Goal: Task Accomplishment & Management: Complete application form

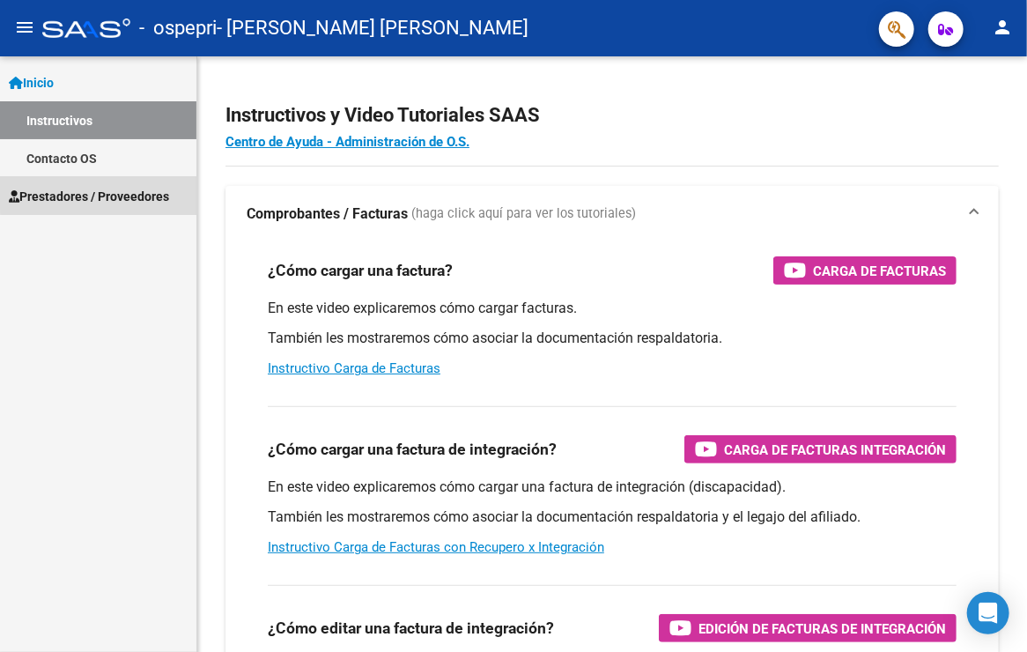
click at [112, 190] on span "Prestadores / Proveedores" at bounding box center [89, 196] width 160 height 19
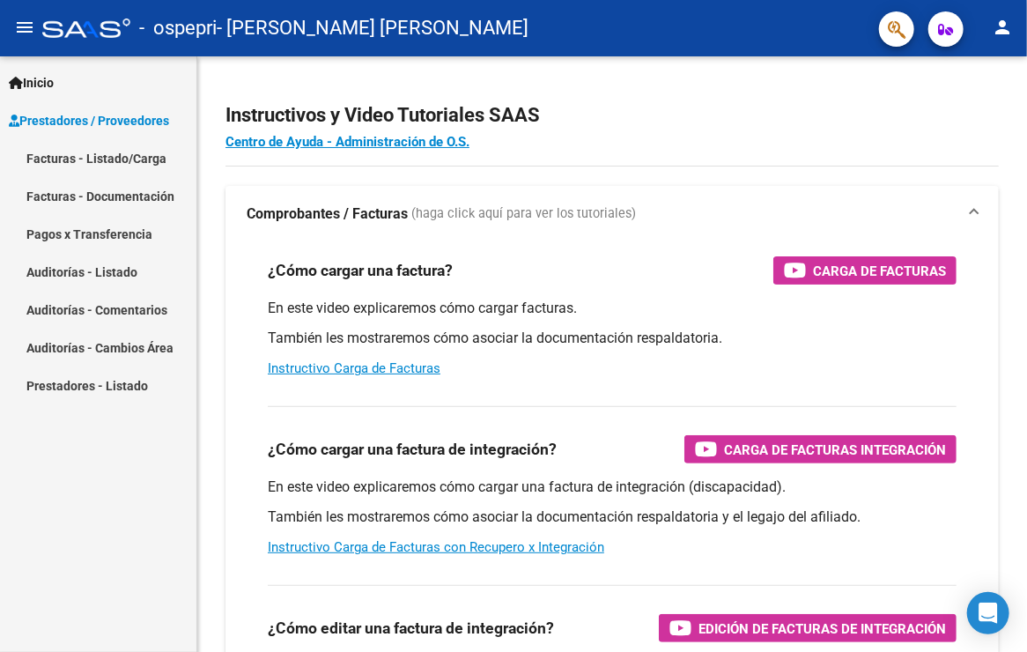
click at [118, 166] on link "Facturas - Listado/Carga" at bounding box center [98, 158] width 196 height 38
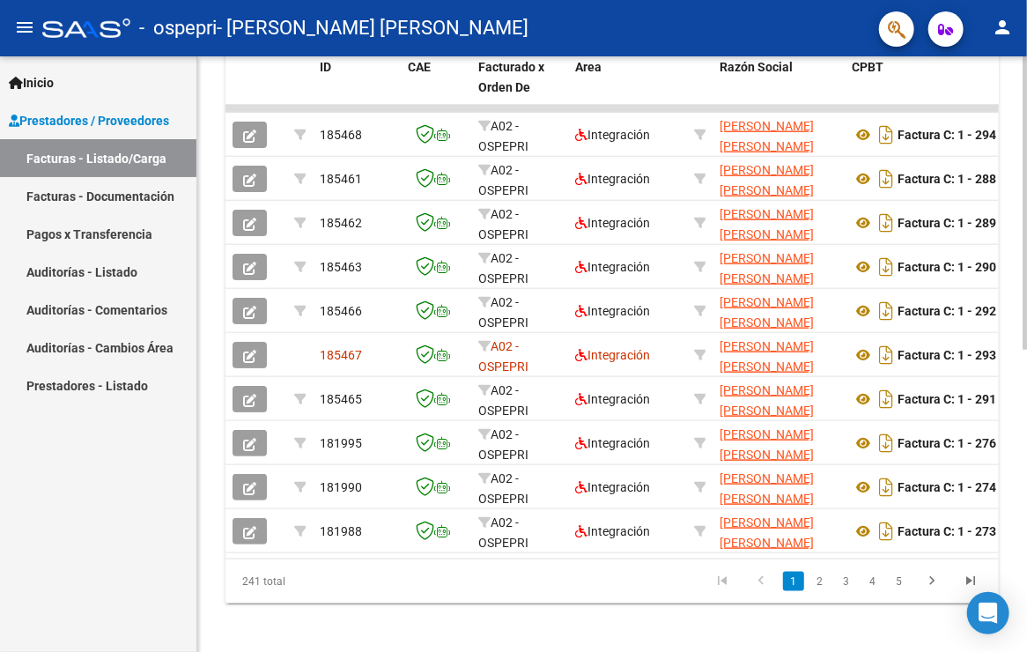
scroll to position [588, 0]
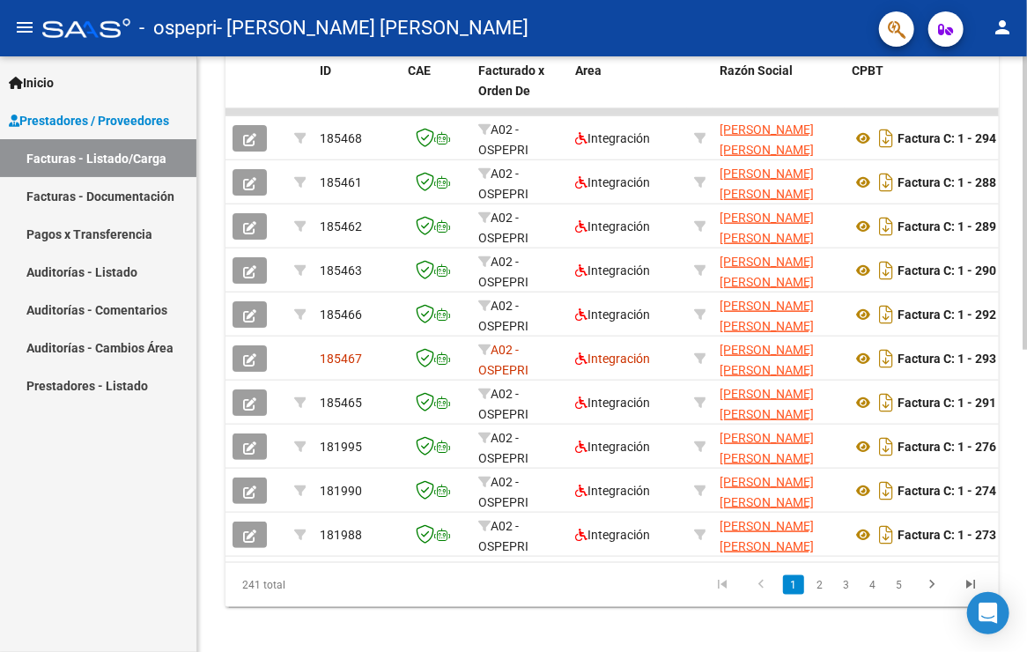
click at [1026, 623] on html "menu - ospepri - [PERSON_NAME] [PERSON_NAME] person Inicio Instructivos Contact…" at bounding box center [513, 326] width 1027 height 652
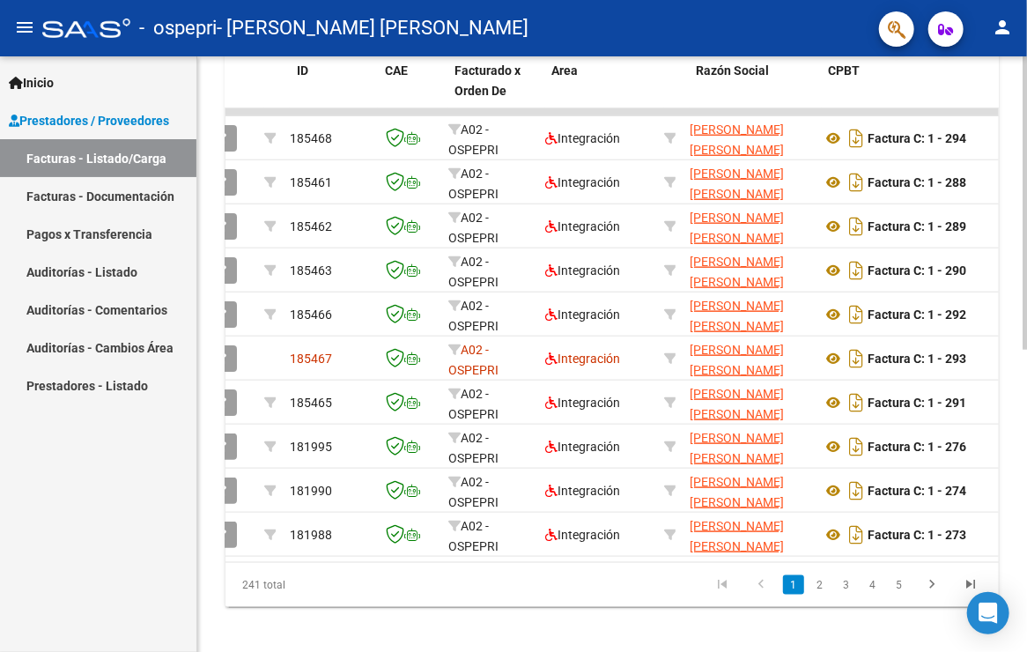
scroll to position [0, 0]
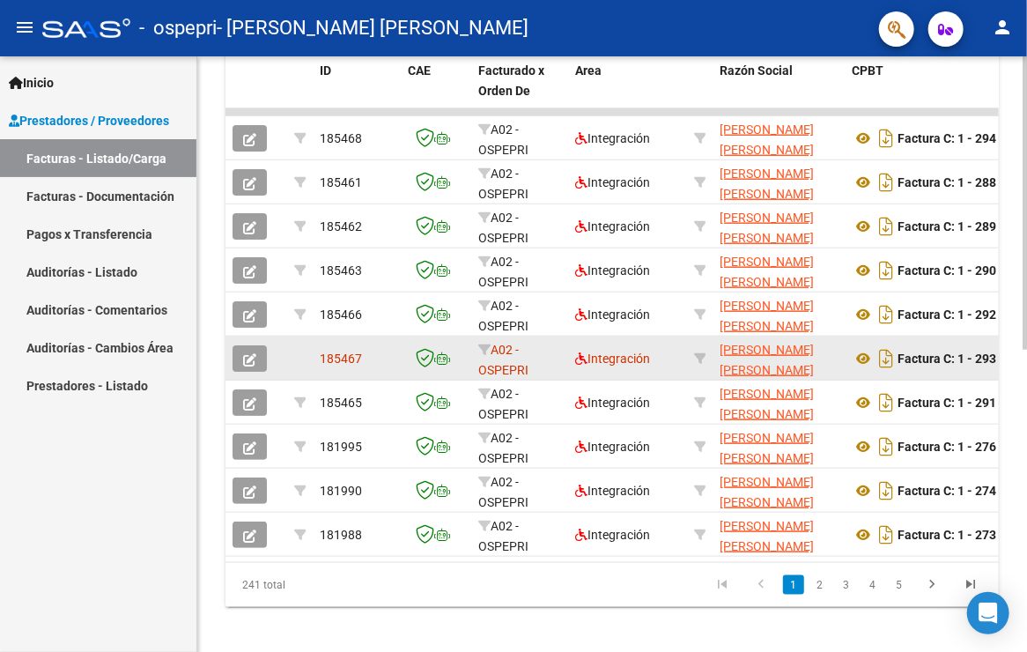
click at [252, 356] on icon "button" at bounding box center [249, 359] width 13 height 13
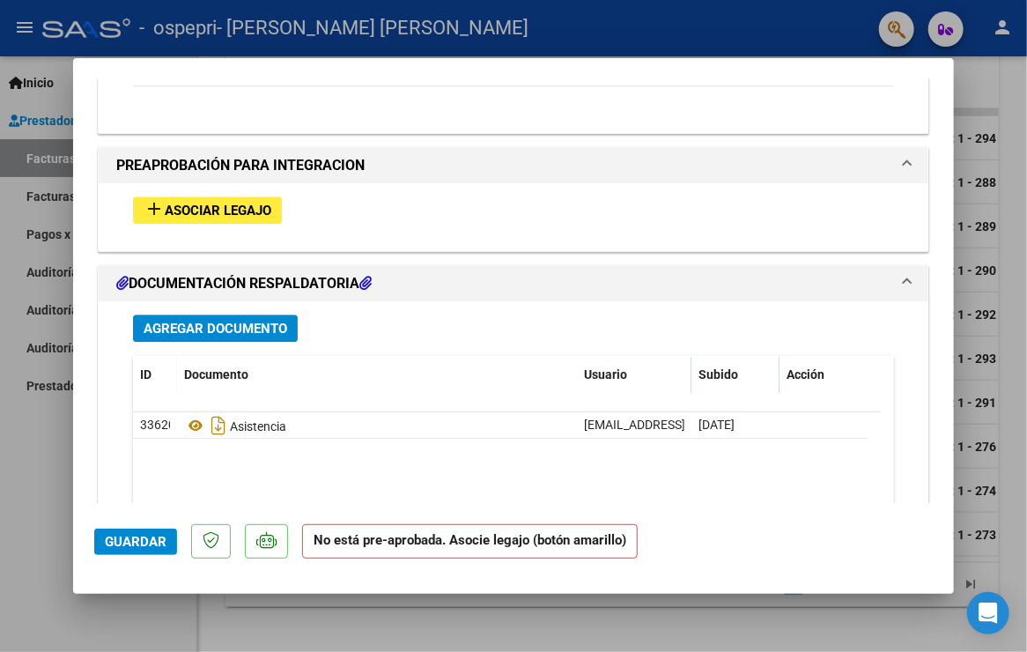
scroll to position [1835, 0]
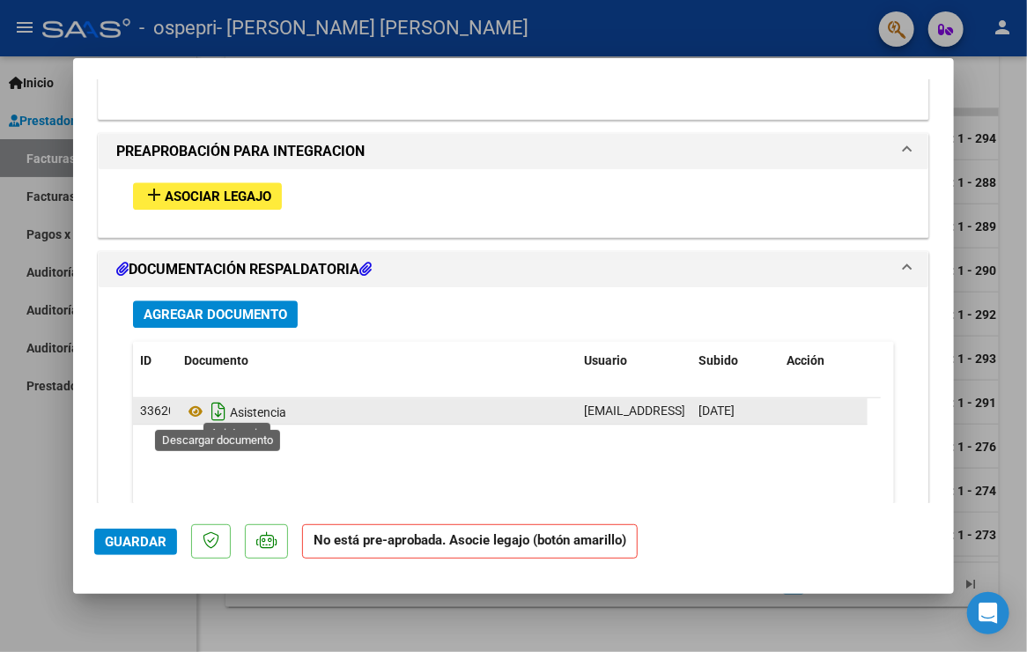
click at [214, 407] on icon "Descargar documento" at bounding box center [218, 411] width 23 height 28
click at [997, 546] on div at bounding box center [513, 326] width 1027 height 652
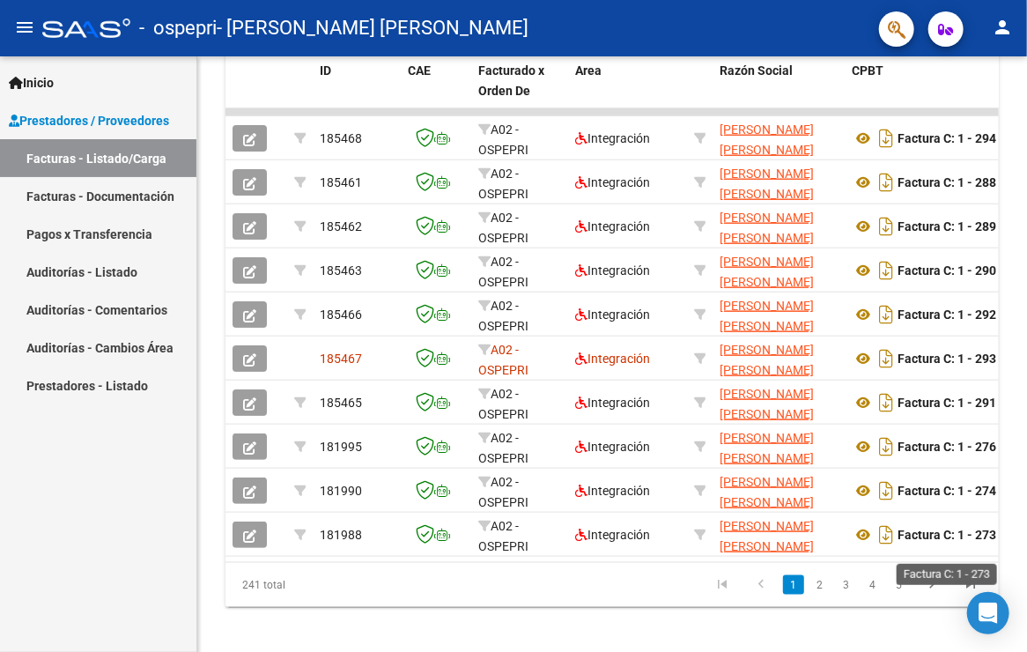
scroll to position [571, 0]
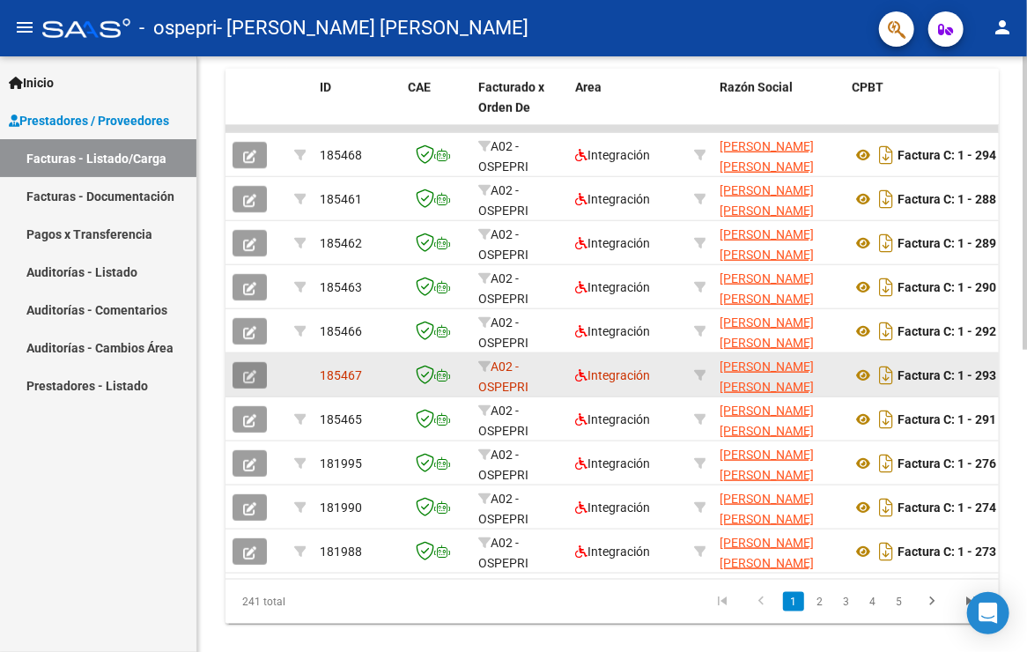
click at [252, 371] on icon "button" at bounding box center [249, 376] width 13 height 13
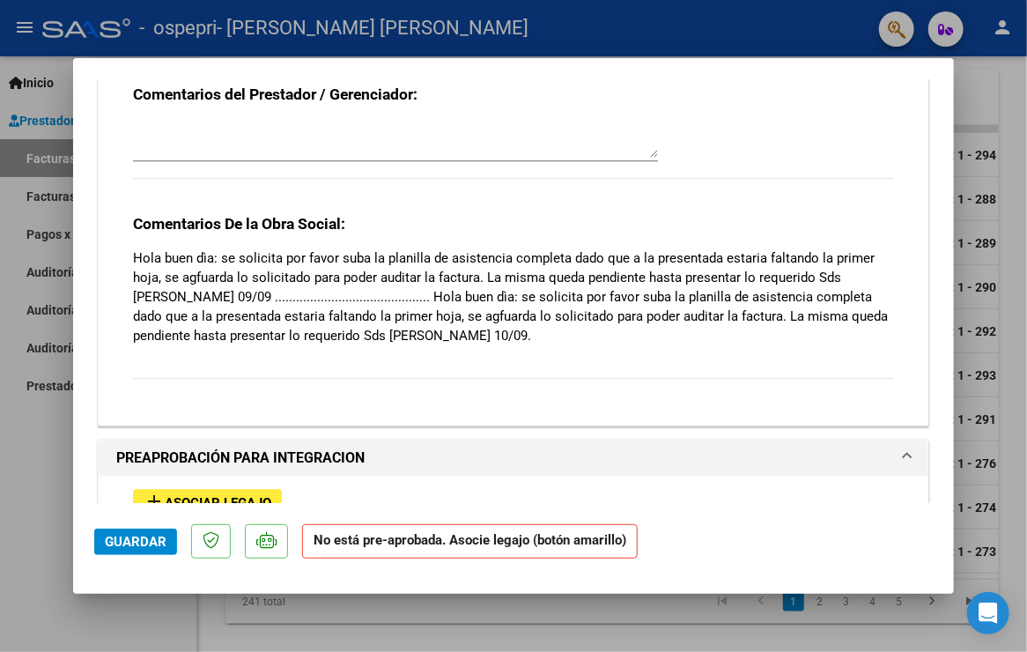
scroll to position [1226, 0]
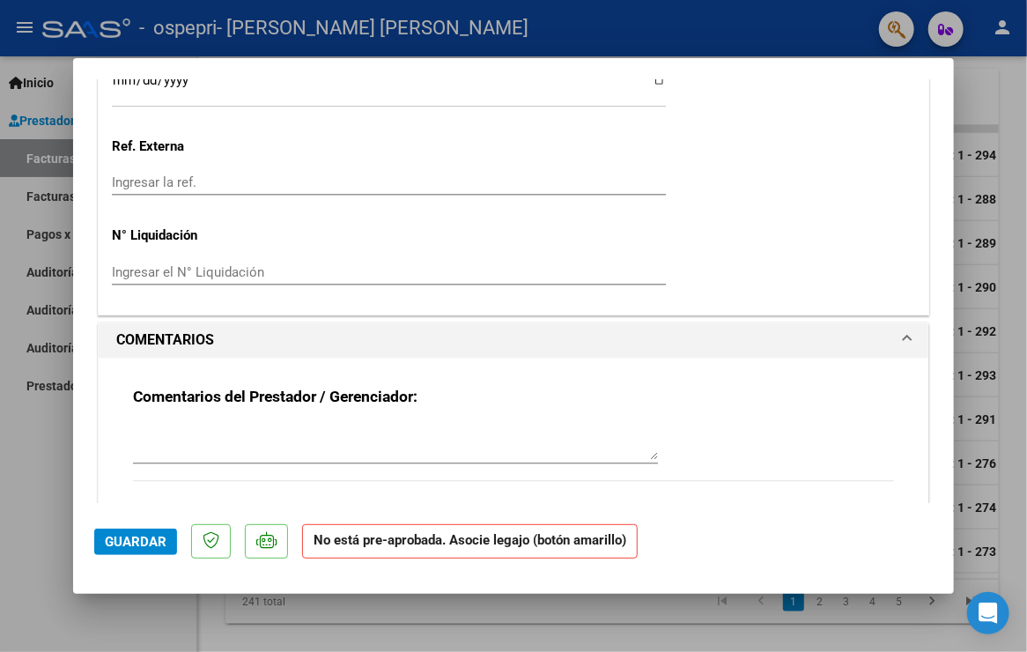
click at [58, 430] on div at bounding box center [513, 326] width 1027 height 652
type input "$ 0,00"
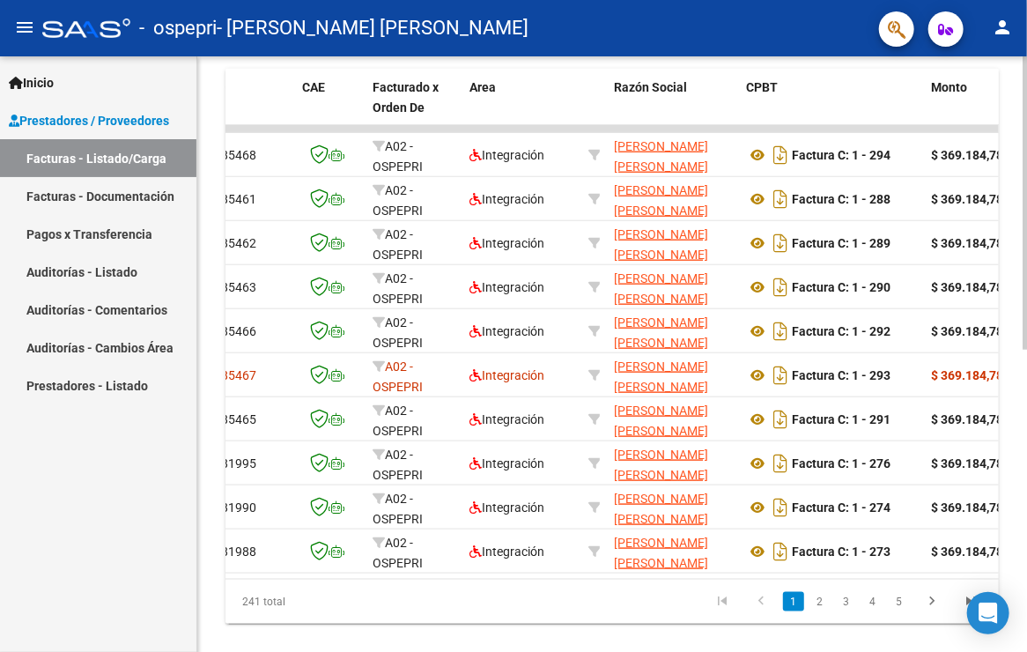
scroll to position [0, 141]
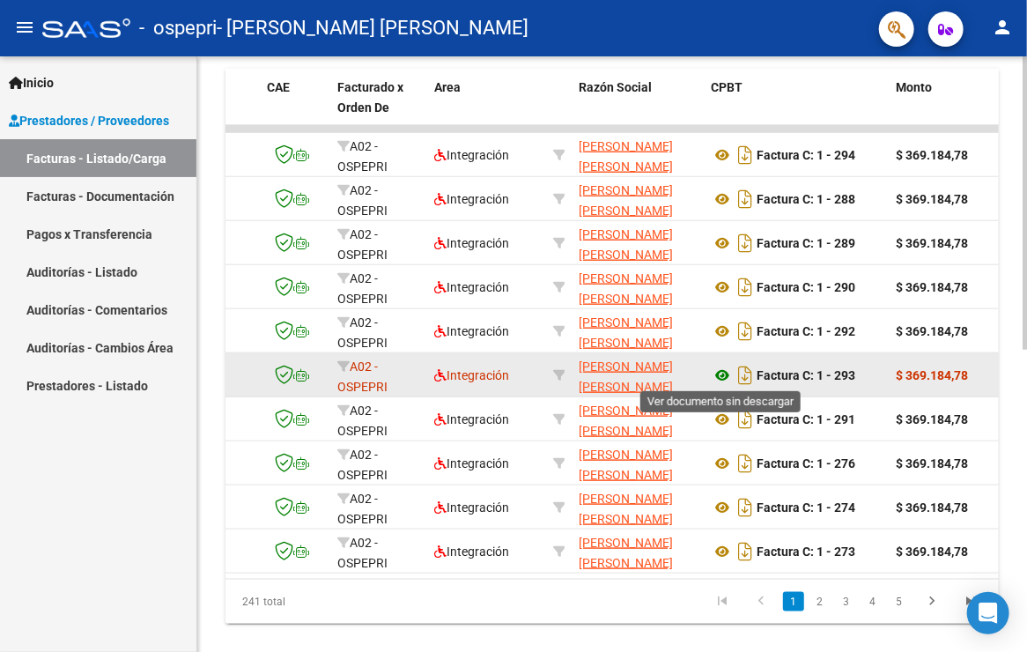
click at [724, 372] on icon at bounding box center [722, 375] width 23 height 21
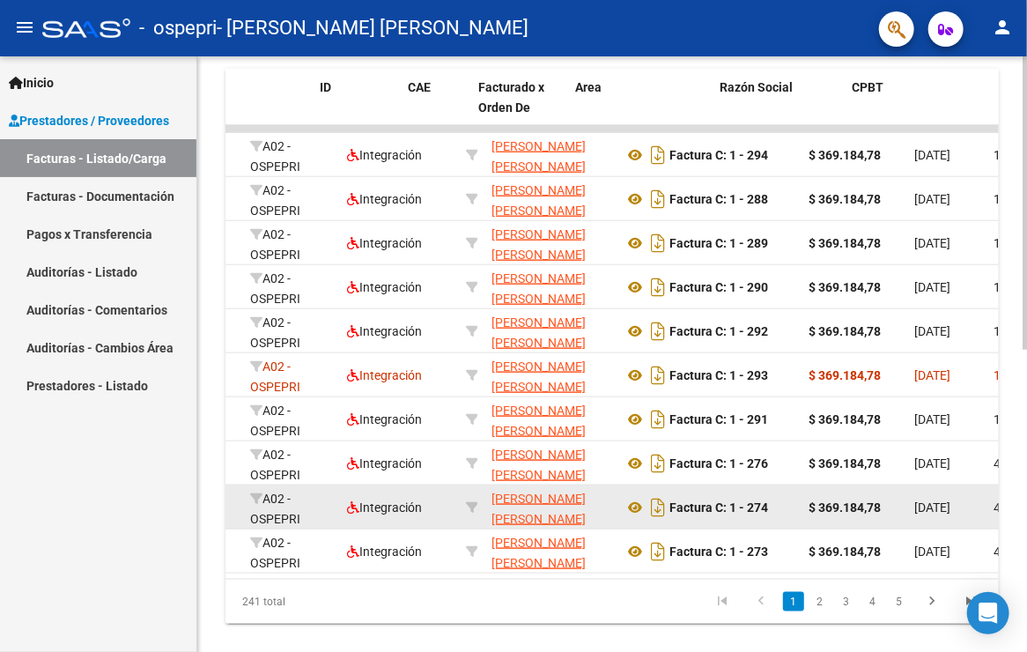
scroll to position [0, 0]
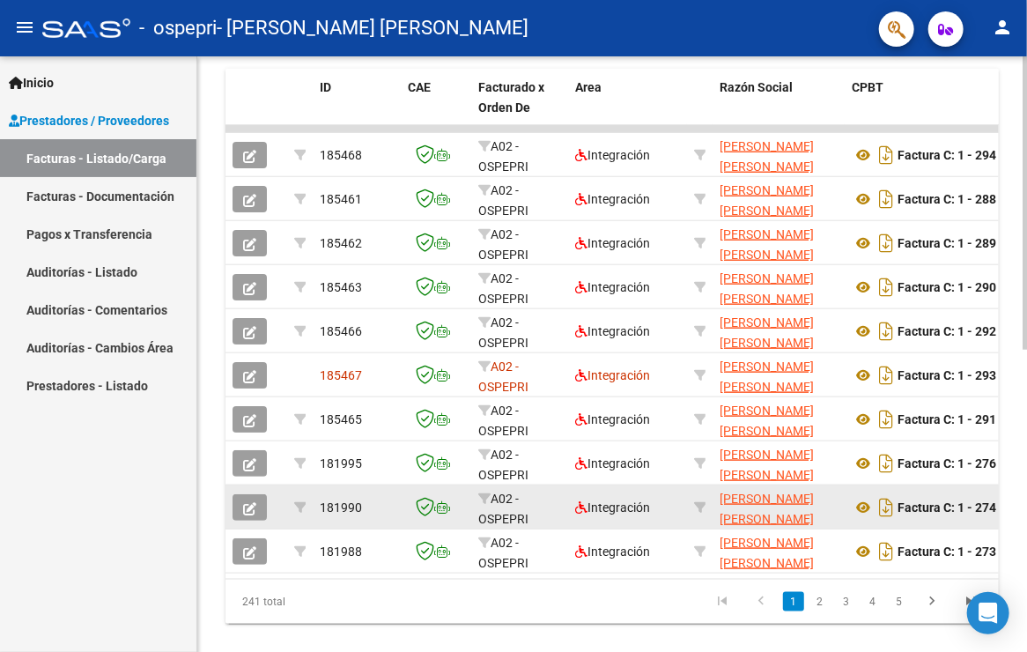
click at [296, 521] on datatable-body-cell at bounding box center [300, 506] width 26 height 43
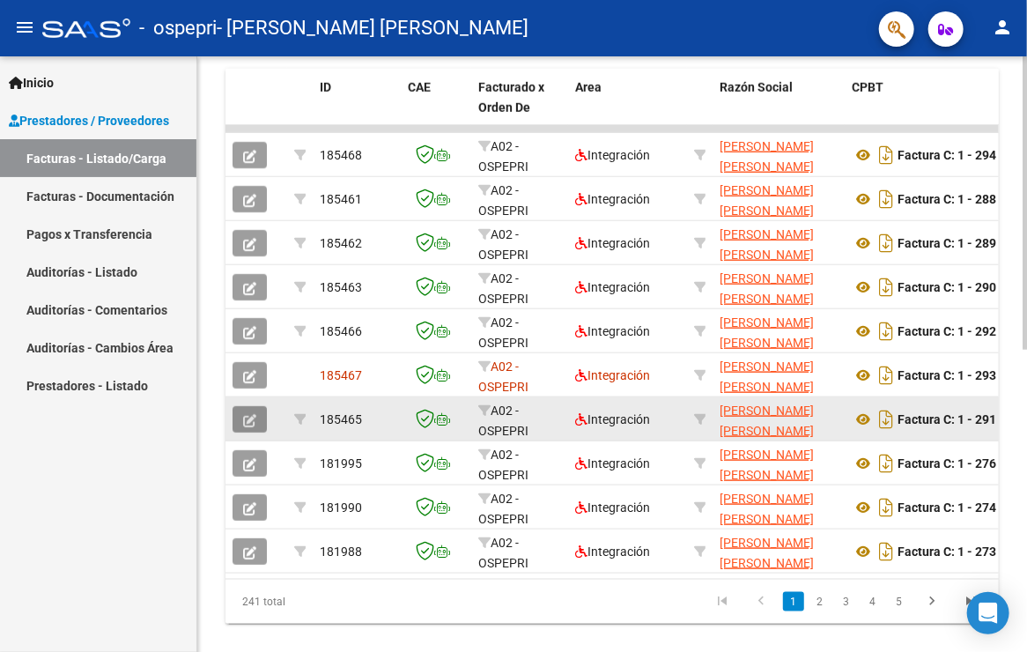
click at [246, 414] on icon "button" at bounding box center [249, 420] width 13 height 13
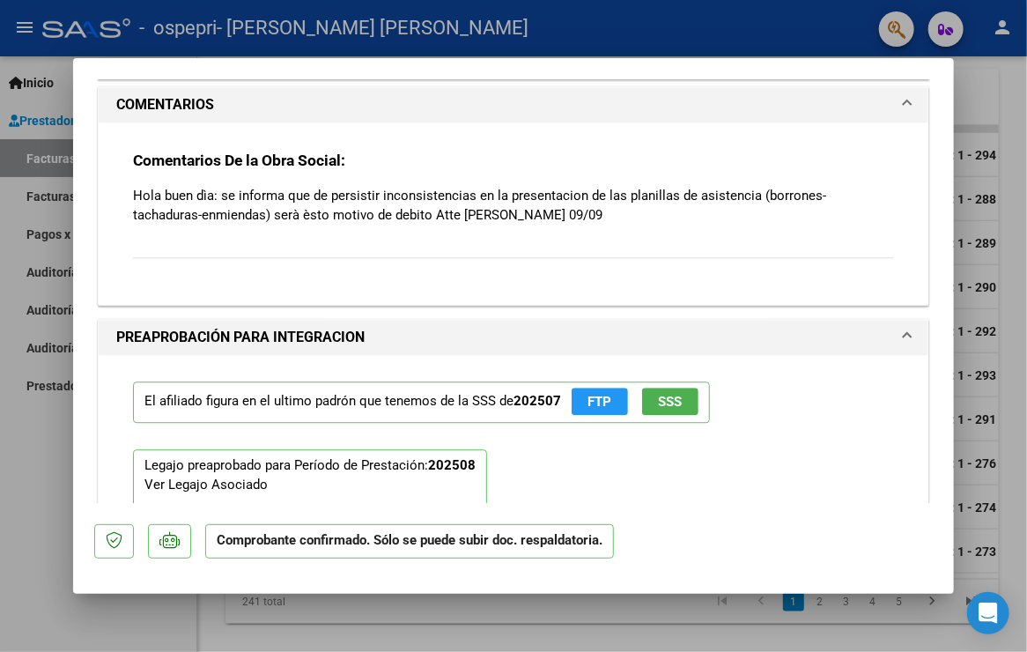
scroll to position [1663, 0]
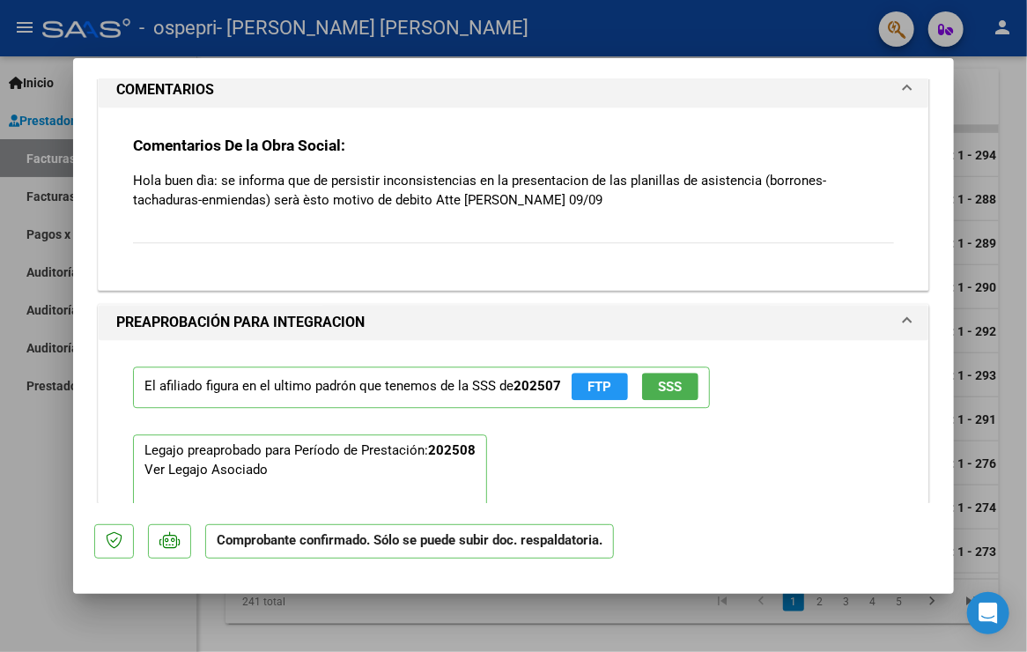
click at [564, 200] on p "Hola buen dìa: se informa que de persistir inconsistencias en la presentacion d…" at bounding box center [513, 190] width 761 height 39
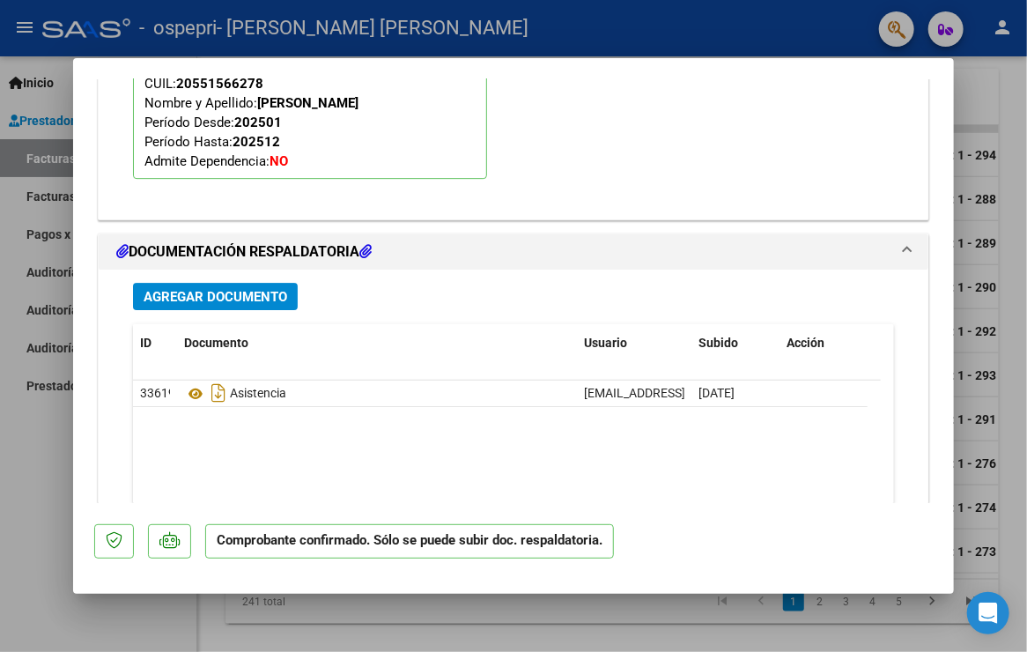
scroll to position [2117, 0]
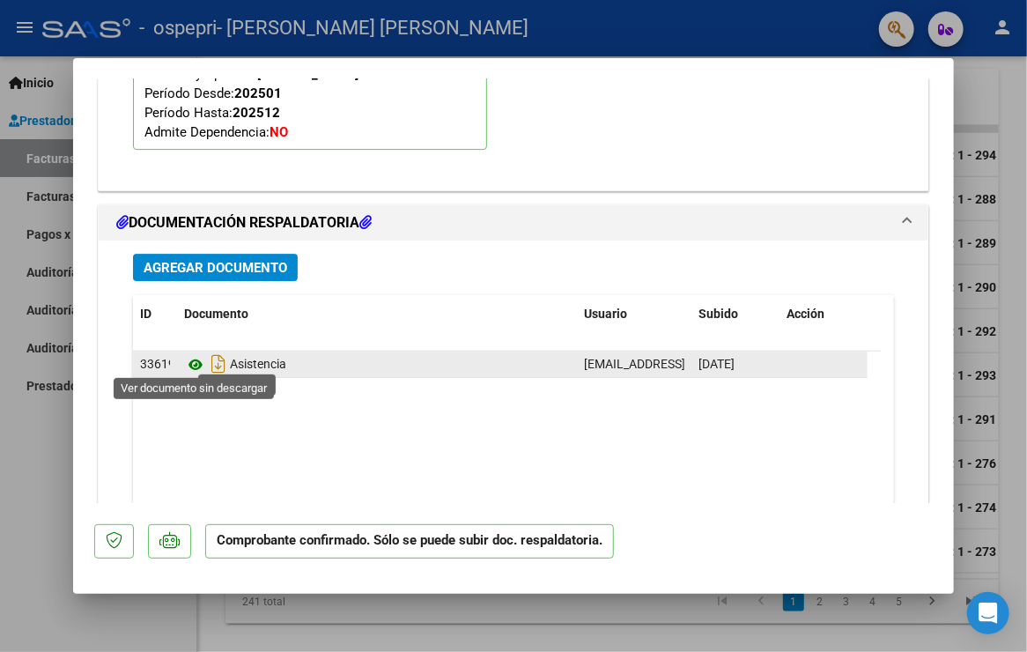
click at [189, 360] on icon at bounding box center [195, 364] width 23 height 21
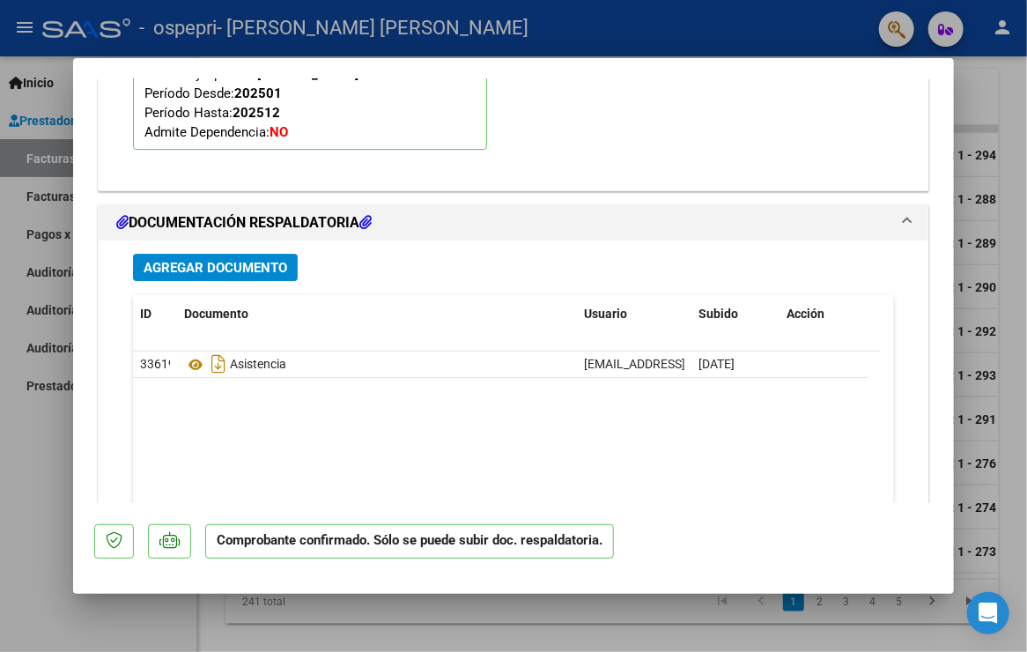
click at [86, 616] on div at bounding box center [513, 326] width 1027 height 652
type input "$ 0,00"
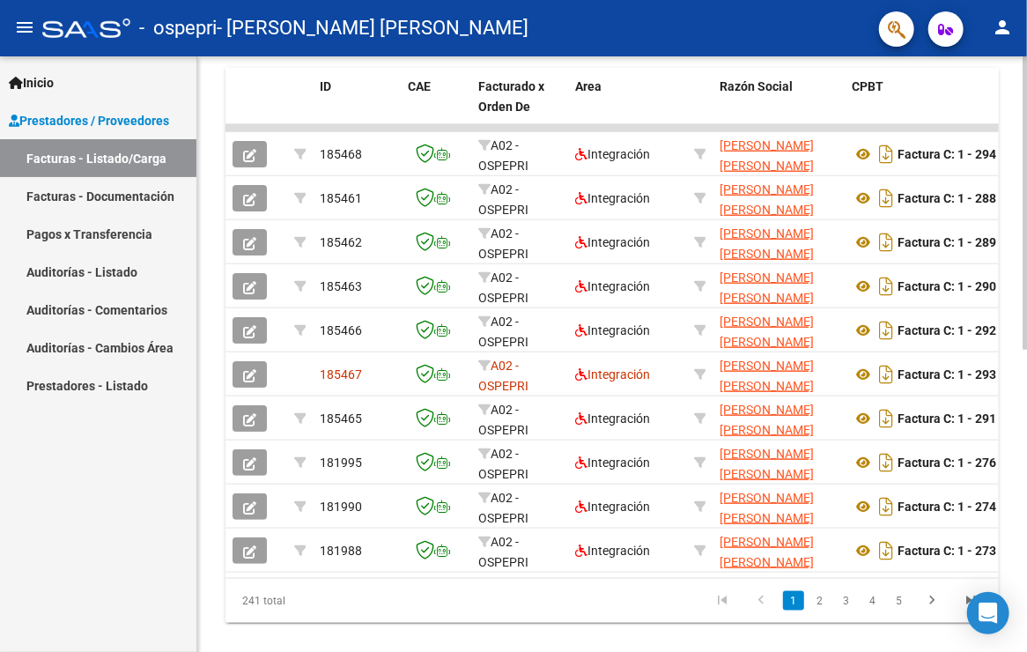
scroll to position [545, 0]
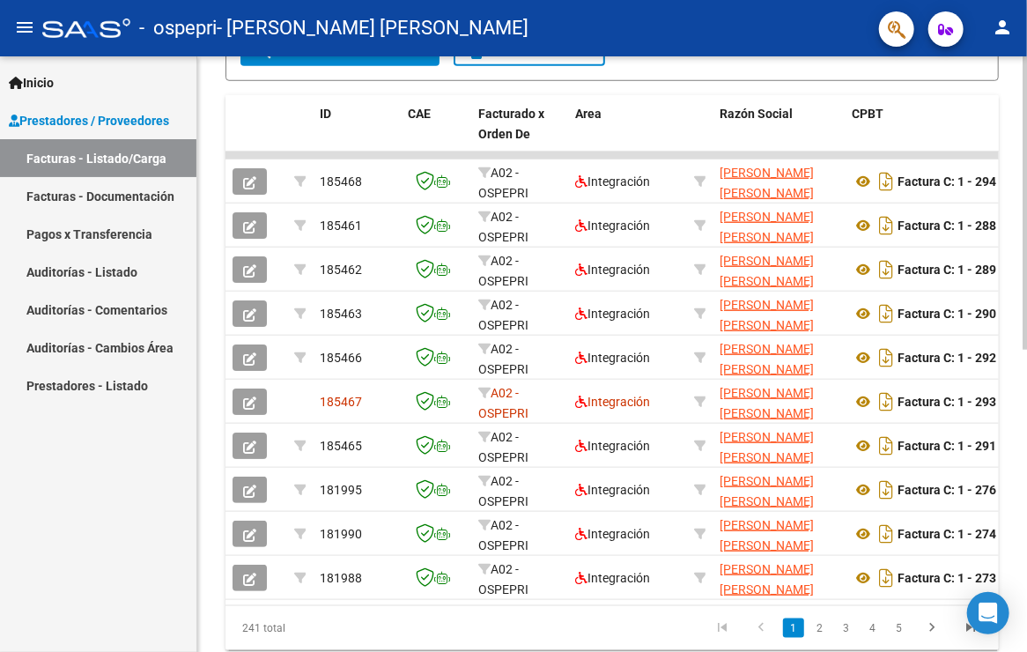
click at [1026, 334] on div "Video tutorial PRESTADORES -> Listado de CPBTs Emitidos por Prestadores / Prove…" at bounding box center [614, 108] width 834 height 1195
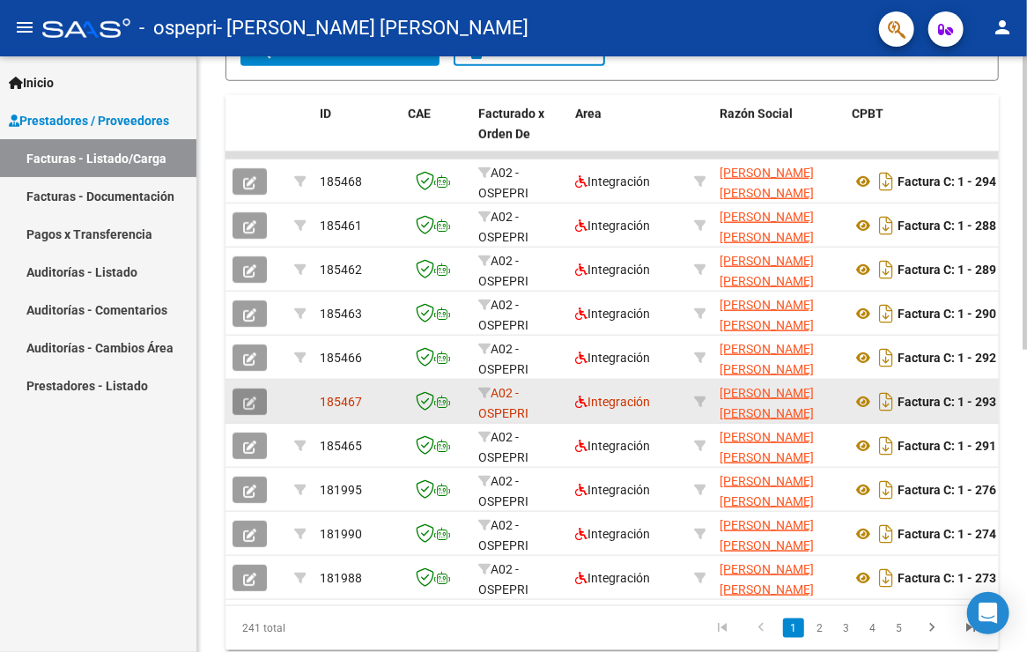
click at [248, 401] on icon "button" at bounding box center [249, 402] width 13 height 13
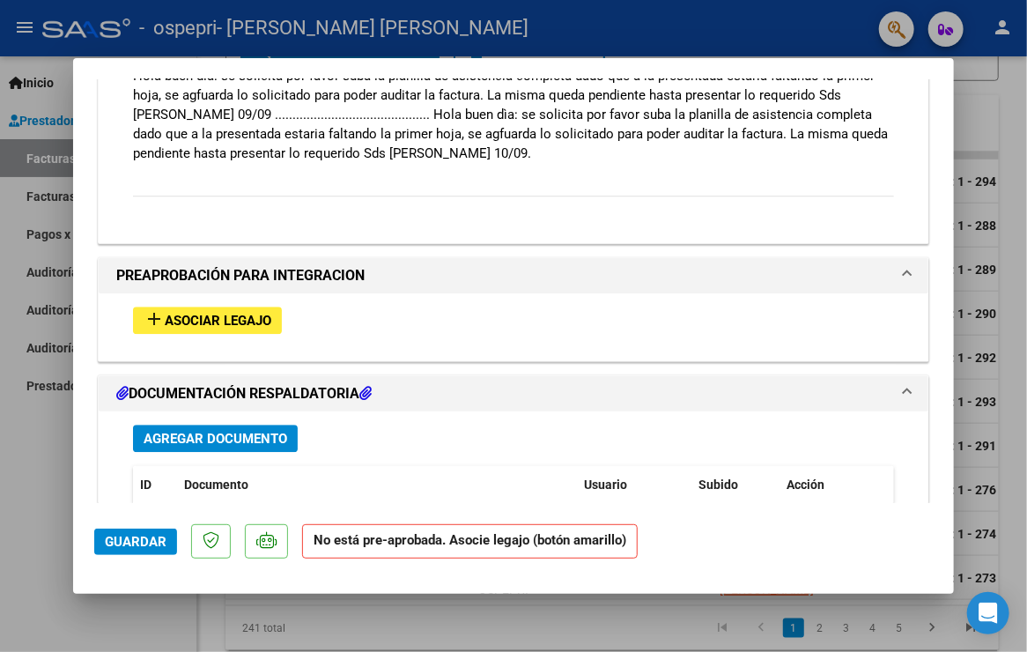
scroll to position [1715, 0]
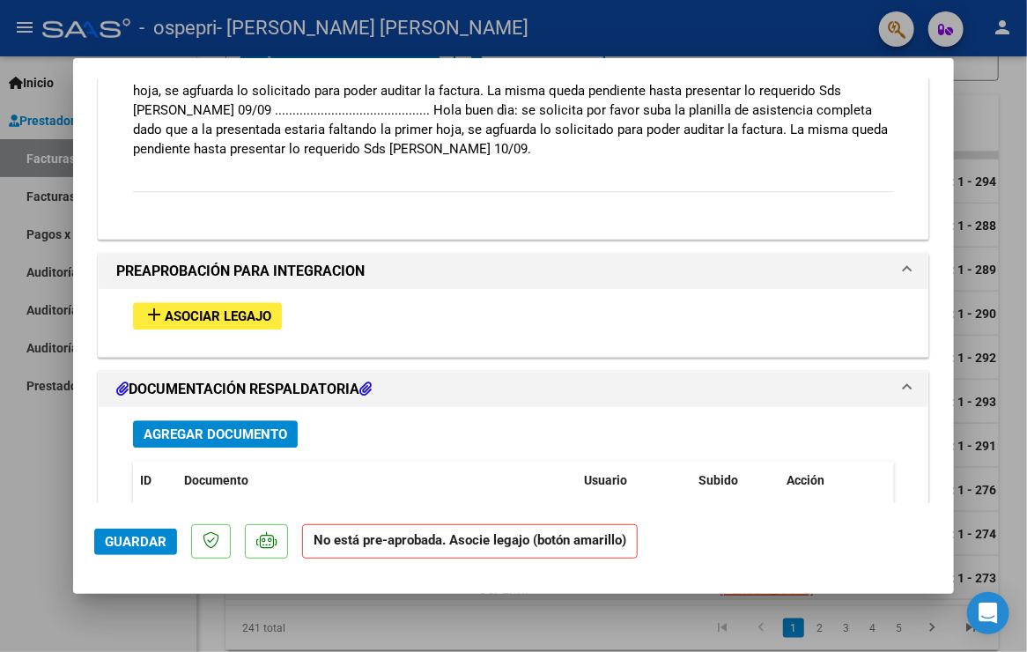
click at [271, 309] on span "Asociar Legajo" at bounding box center [218, 316] width 107 height 16
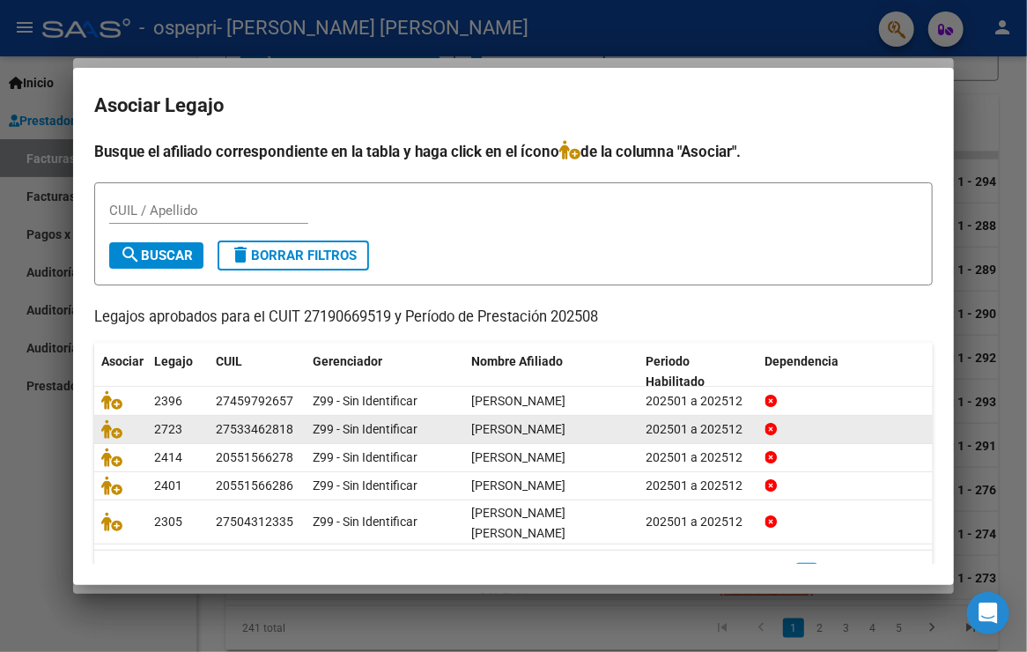
click at [127, 436] on div at bounding box center [120, 429] width 39 height 20
click at [107, 432] on icon at bounding box center [111, 428] width 21 height 19
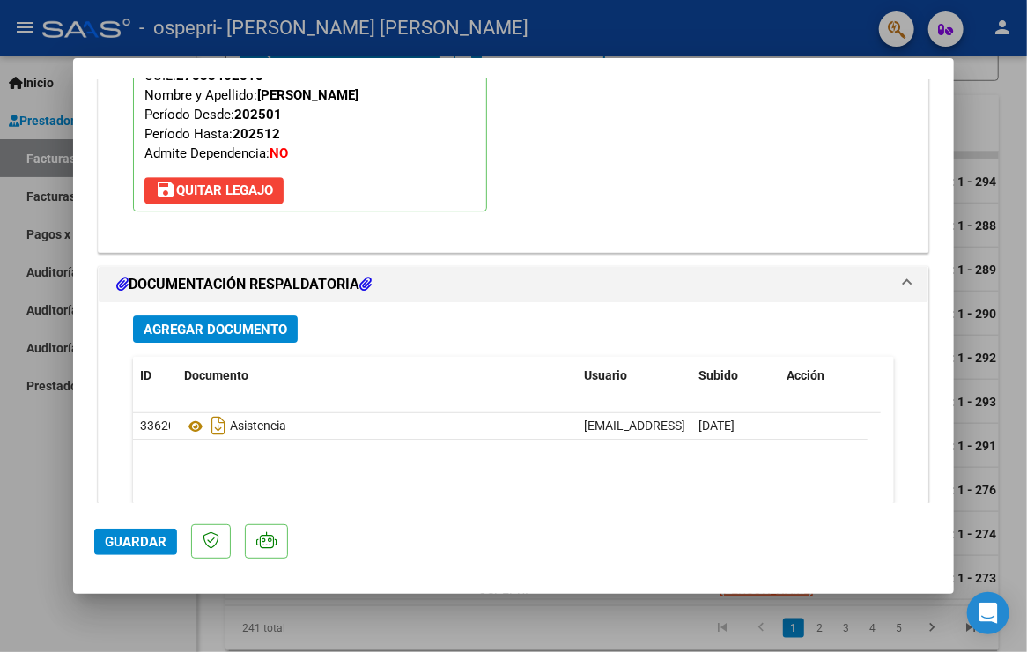
scroll to position [2051, 0]
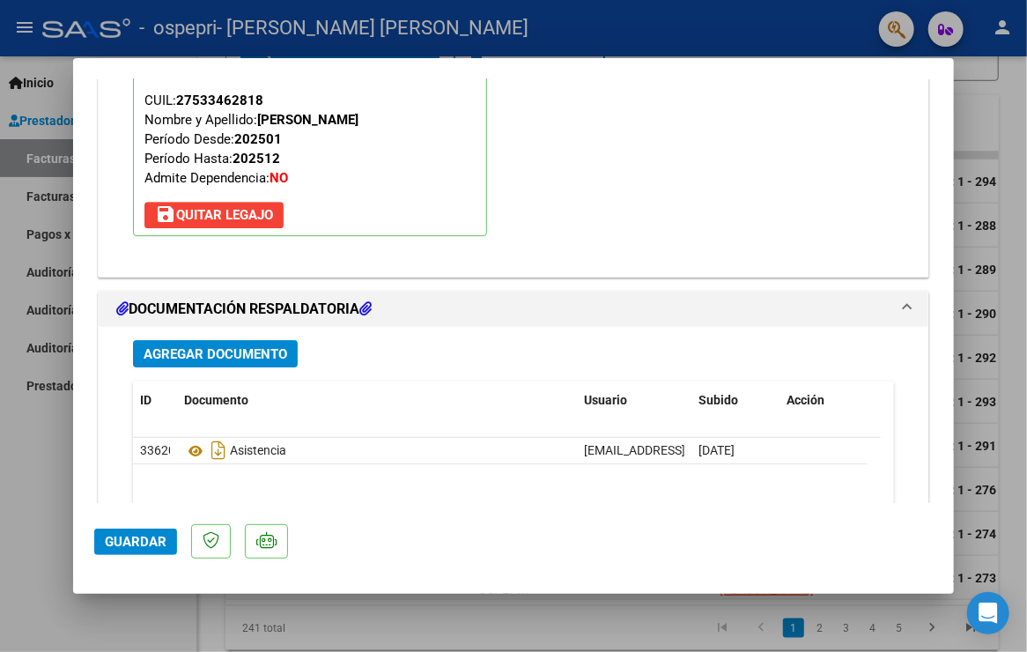
click at [245, 346] on span "Agregar Documento" at bounding box center [216, 354] width 144 height 16
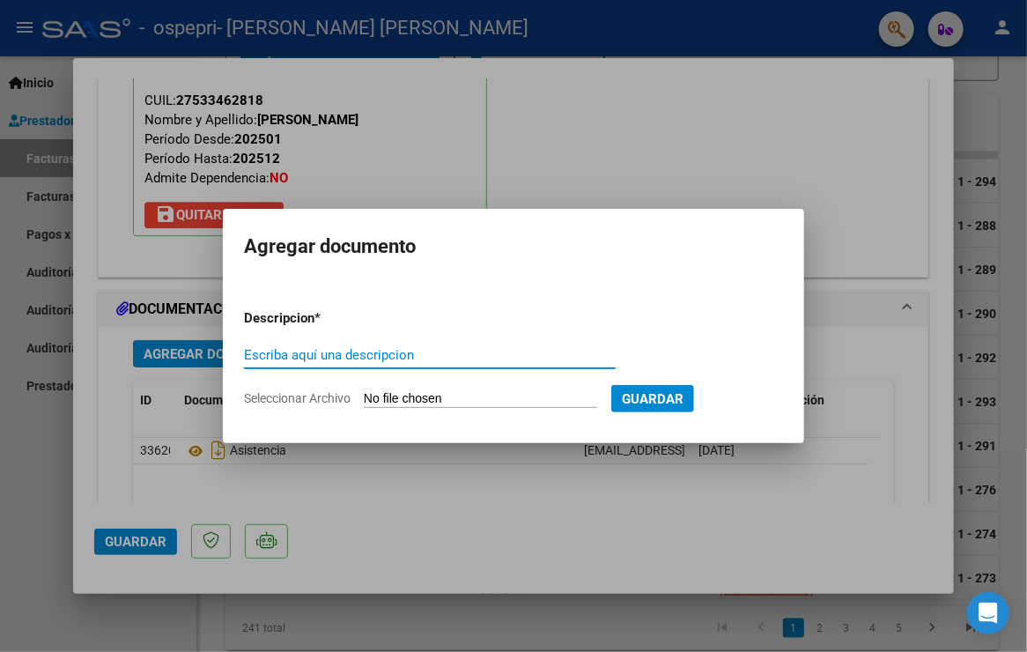
click at [272, 359] on input "Escriba aquí una descripcion" at bounding box center [430, 355] width 372 height 16
click at [262, 357] on input "Escriba aquí una descripcion" at bounding box center [430, 355] width 372 height 16
type input "ASISTENCIA"
click at [389, 404] on input "Seleccionar Archivo" at bounding box center [480, 399] width 233 height 17
type input "C:\fakepath\Asistencia [PERSON_NAME].pdf"
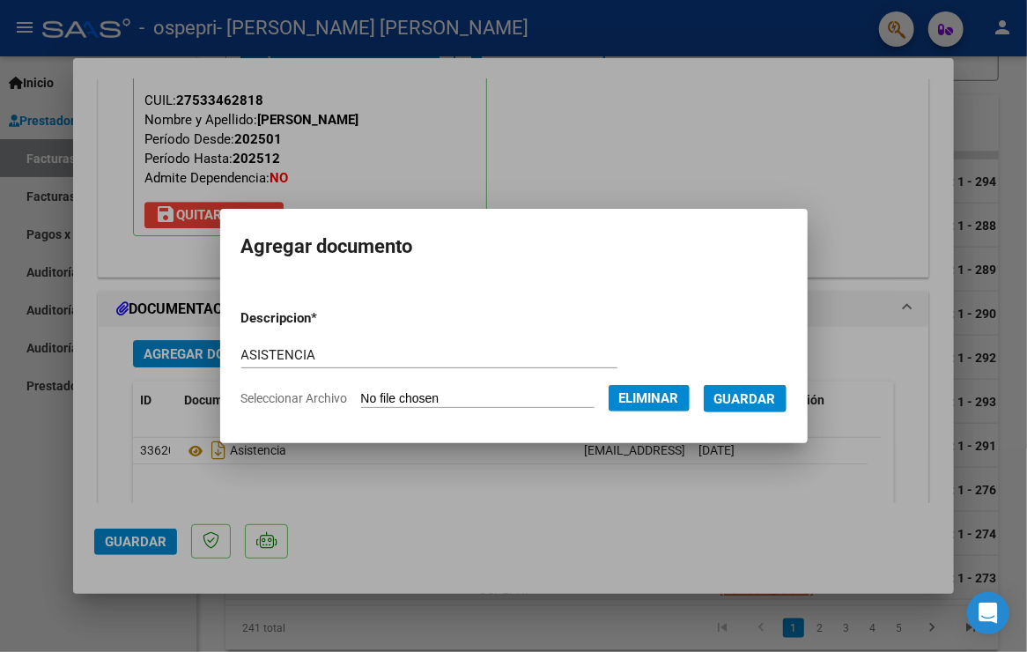
click at [776, 395] on span "Guardar" at bounding box center [745, 399] width 62 height 16
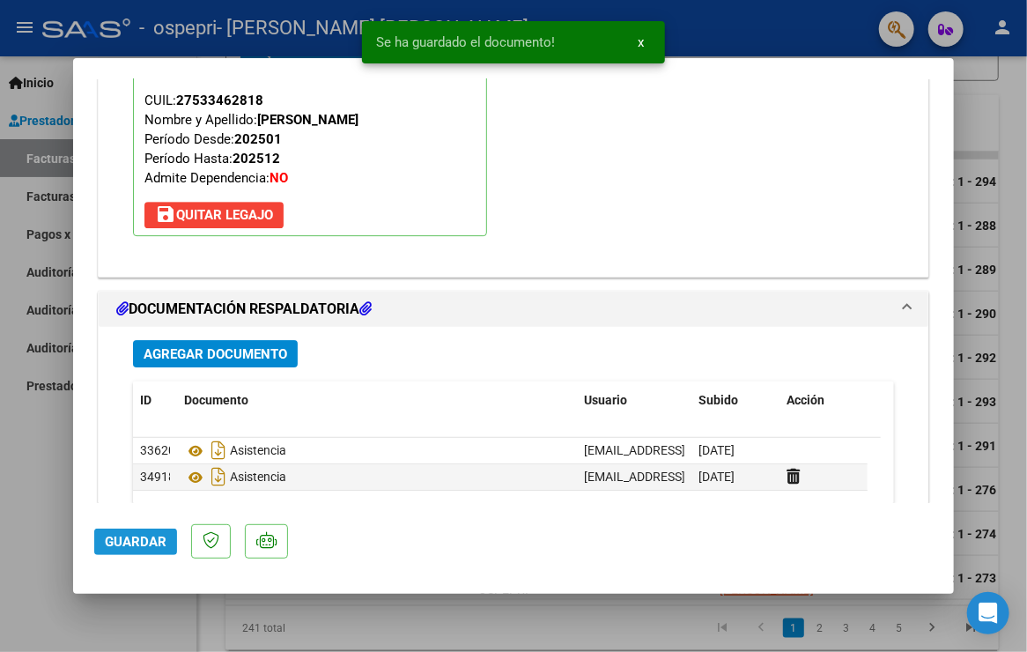
click at [146, 539] on span "Guardar" at bounding box center [136, 542] width 62 height 16
click at [133, 620] on div at bounding box center [513, 326] width 1027 height 652
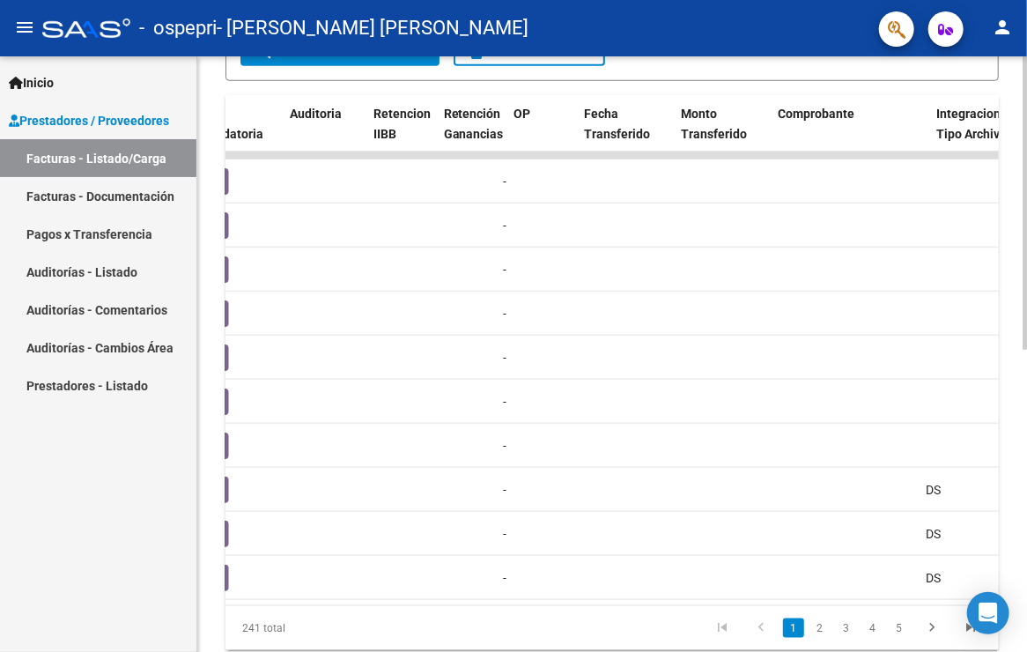
scroll to position [0, 0]
